Goal: Task Accomplishment & Management: Manage account settings

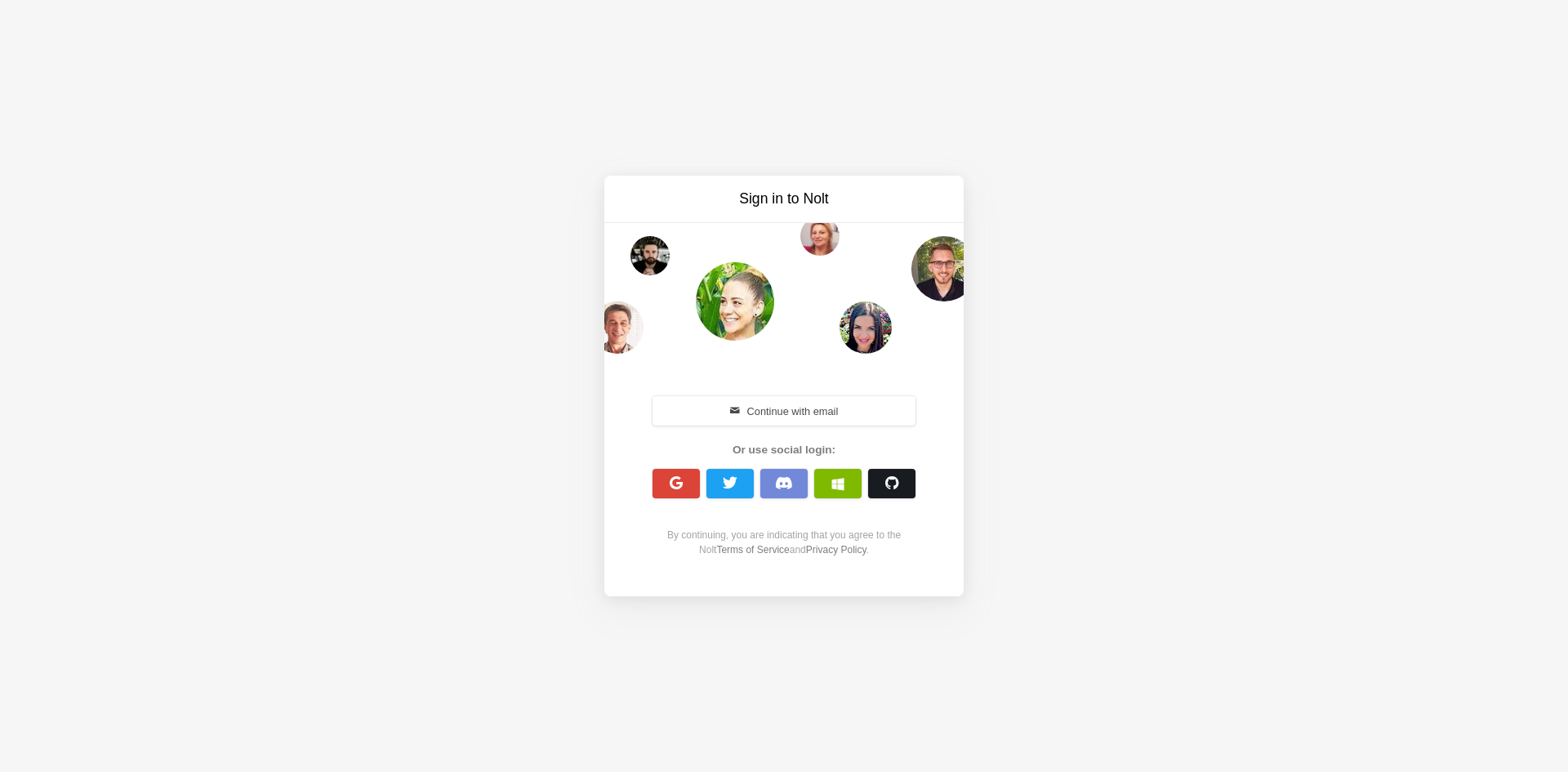
click at [893, 480] on span "button" at bounding box center [891, 483] width 15 height 15
click at [883, 413] on button "Continue with email" at bounding box center [784, 410] width 263 height 29
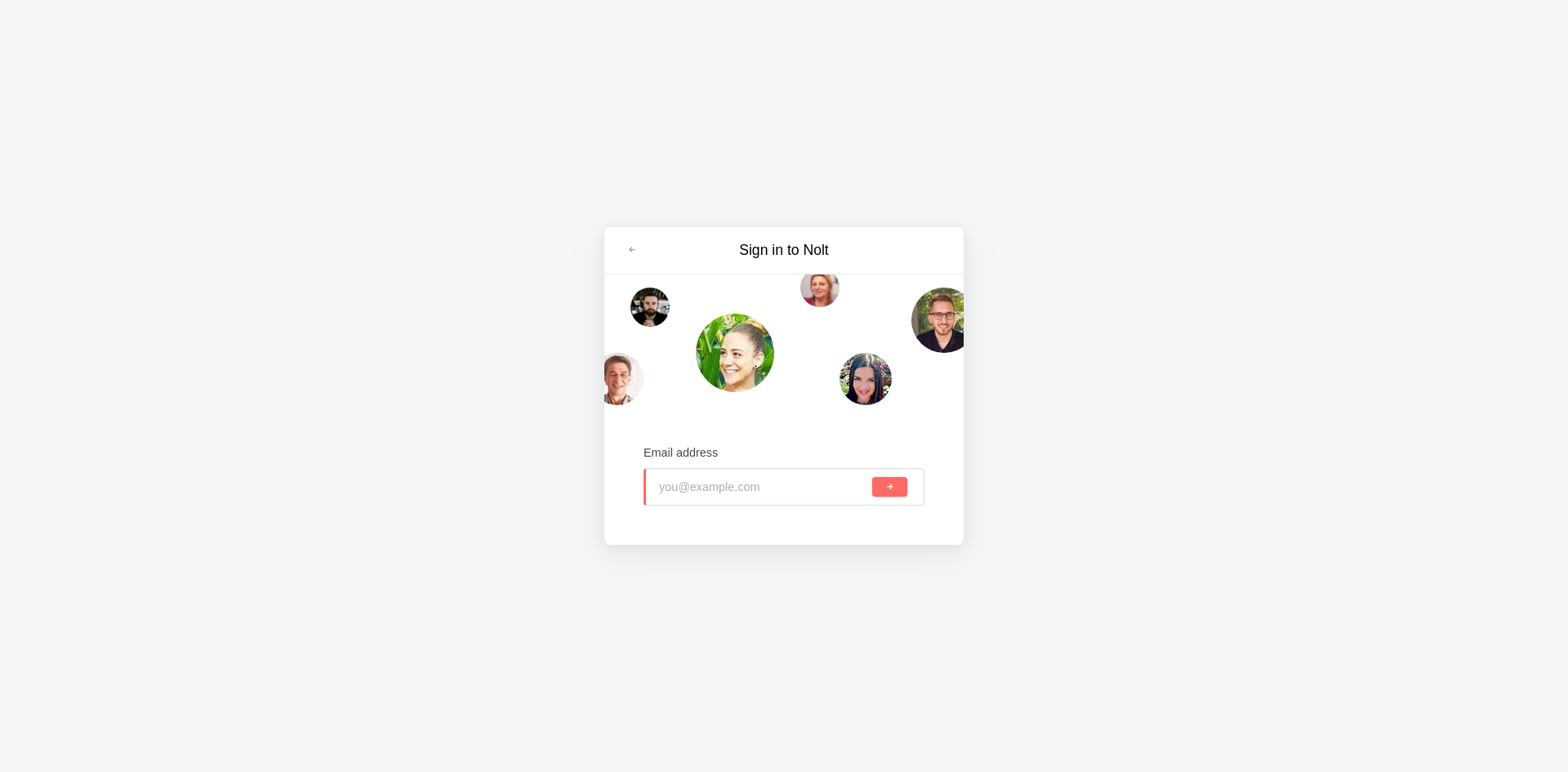
click at [772, 472] on input "email" at bounding box center [764, 486] width 210 height 36
click at [782, 482] on input "email" at bounding box center [764, 486] width 210 height 36
type input "teo_kovachev@abv.bg"
click at [874, 486] on button "submit" at bounding box center [890, 486] width 35 height 20
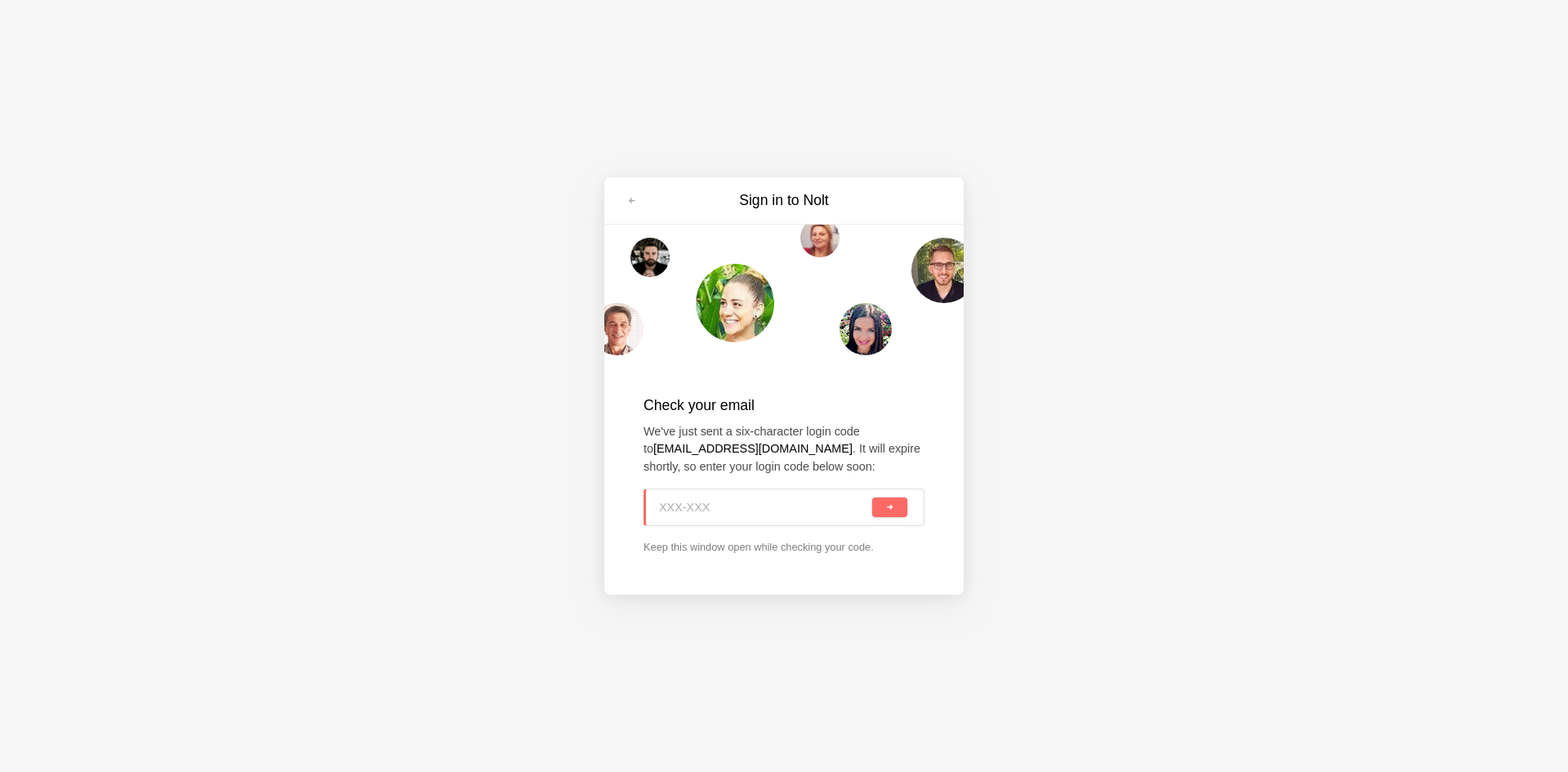
paste input "Q19-A8P"
type input "Q19-A8P"
click at [901, 509] on button "submit" at bounding box center [890, 507] width 35 height 20
